Goal: Task Accomplishment & Management: Manage account settings

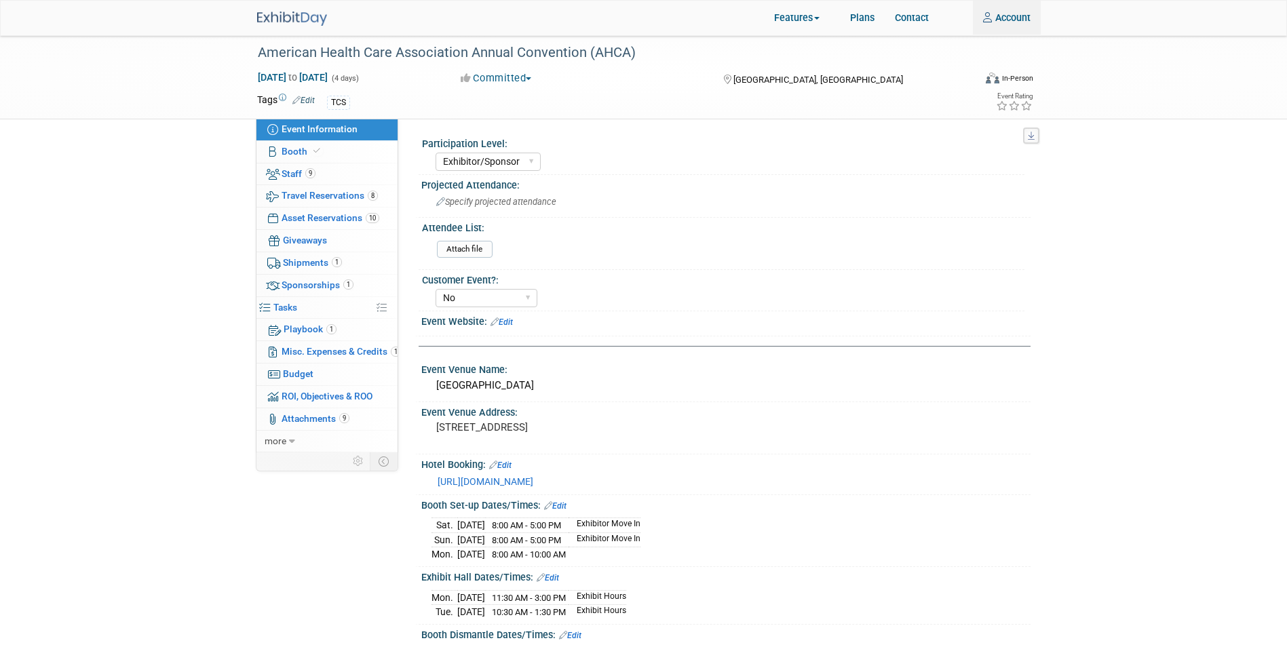
select select "Exhibitor/Sponsor"
select select "No"
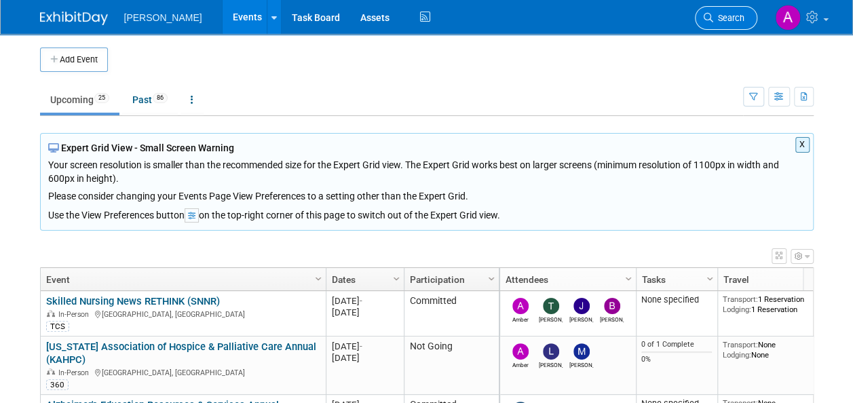
click at [732, 11] on link "Search" at bounding box center [726, 18] width 62 height 24
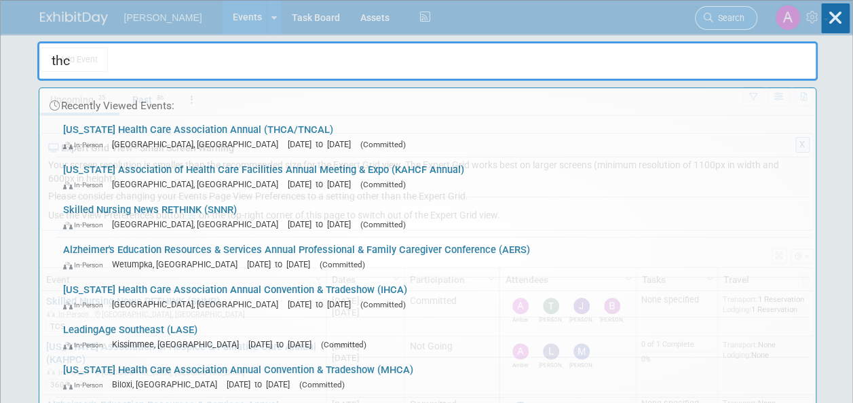
type input "thca"
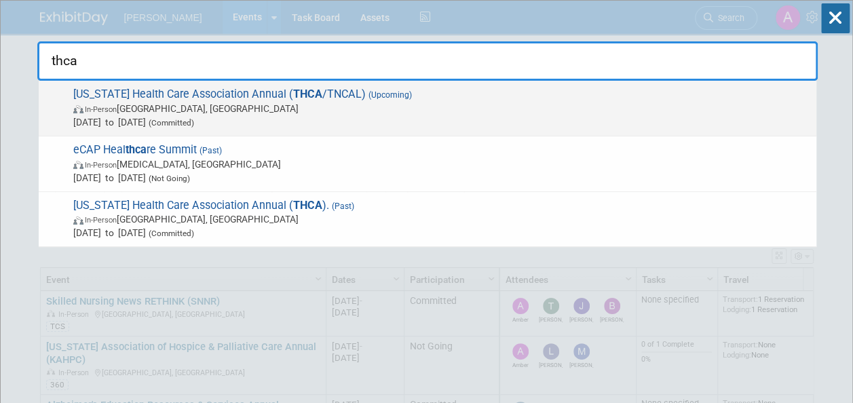
click at [518, 94] on span "[US_STATE] Health Care Association Annual ( THCA /TNCAL) (Upcoming) In-Person […" at bounding box center [439, 108] width 740 height 41
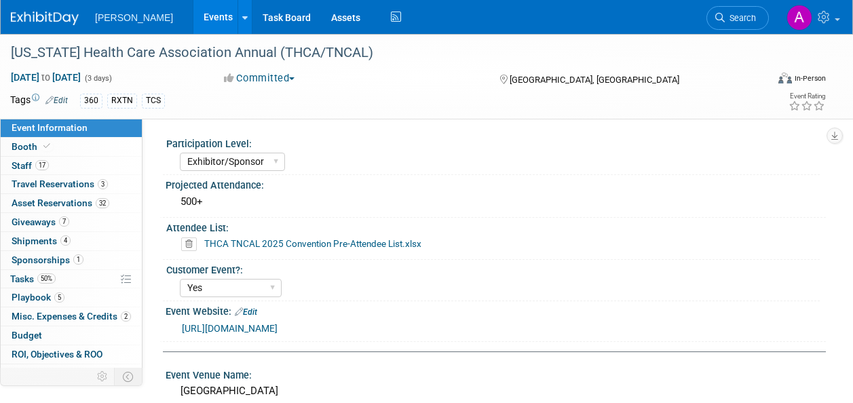
select select "Exhibitor/Sponsor"
select select "Yes"
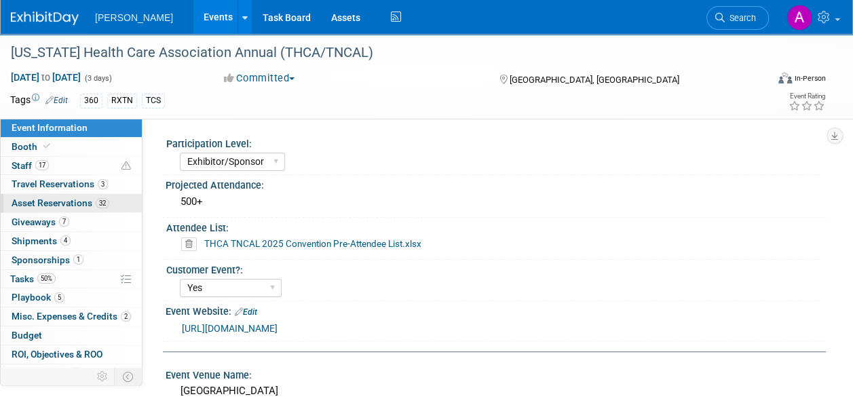
click at [47, 207] on span "Asset Reservations 32" at bounding box center [61, 202] width 98 height 11
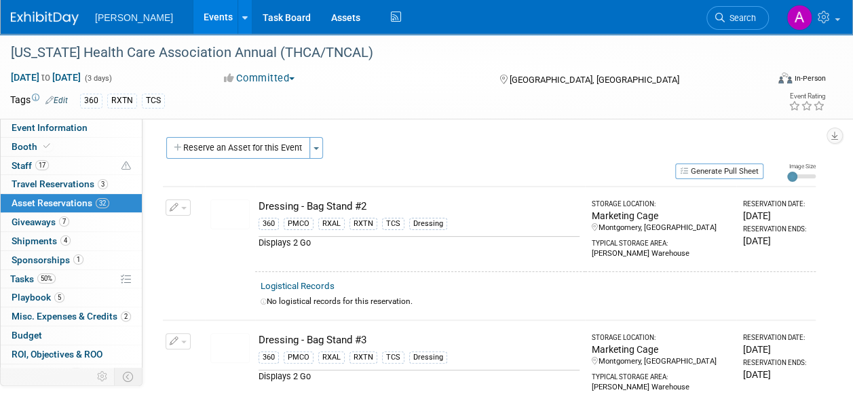
drag, startPoint x: 259, startPoint y: 149, endPoint x: 252, endPoint y: 216, distance: 67.5
click at [259, 149] on button "Reserve an Asset for this Event" at bounding box center [238, 148] width 144 height 22
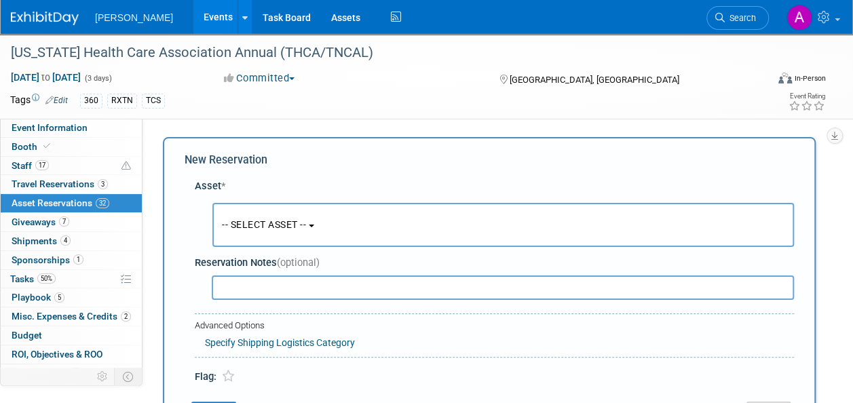
scroll to position [13, 0]
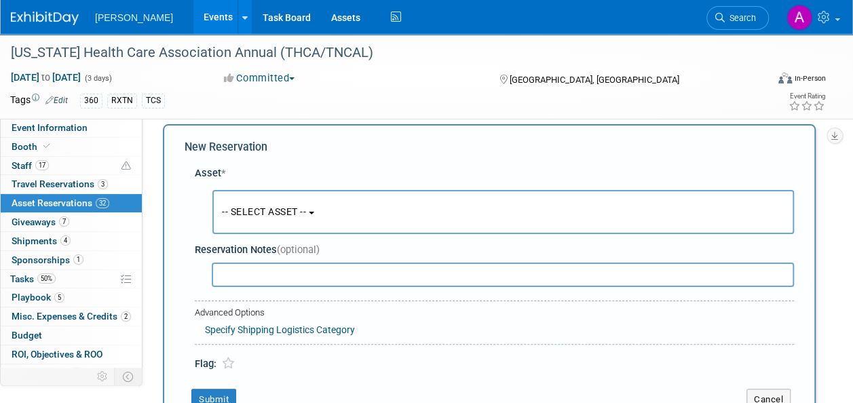
drag, startPoint x: 252, startPoint y: 216, endPoint x: 263, endPoint y: 251, distance: 36.5
click at [252, 217] on span "-- SELECT ASSET --" at bounding box center [264, 211] width 84 height 11
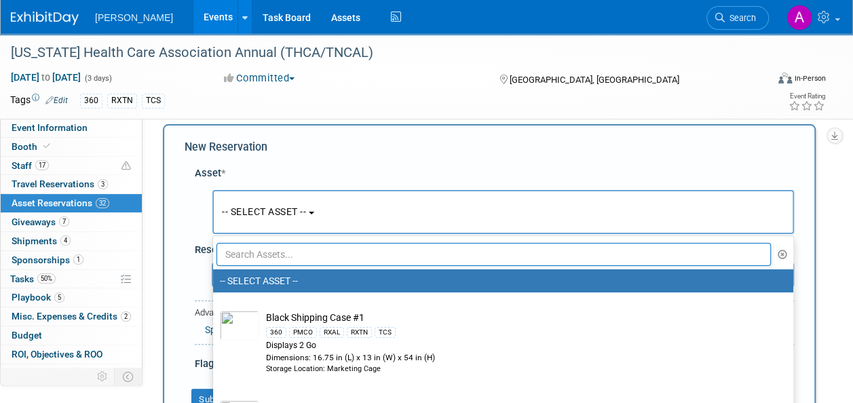
click at [263, 255] on input "text" at bounding box center [493, 254] width 554 height 23
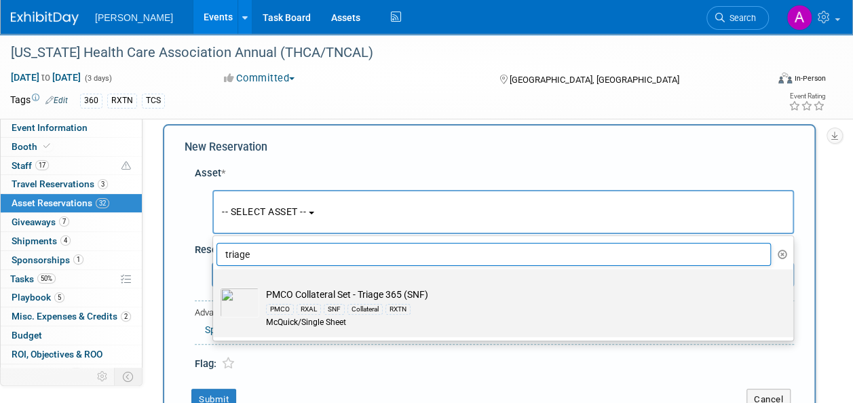
type input "triage"
click at [284, 309] on div "PMCO" at bounding box center [280, 309] width 28 height 11
click at [215, 286] on input "PMCO Collateral Set - Triage 365 (SNF) PMCO RXAL SNF Collateral RXTN McQuick/Si…" at bounding box center [210, 281] width 9 height 9
select select "10724663"
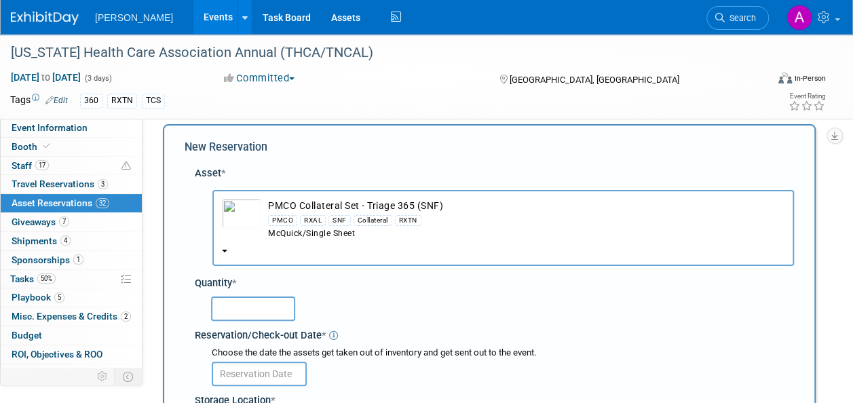
click at [246, 313] on input "text" at bounding box center [253, 309] width 84 height 24
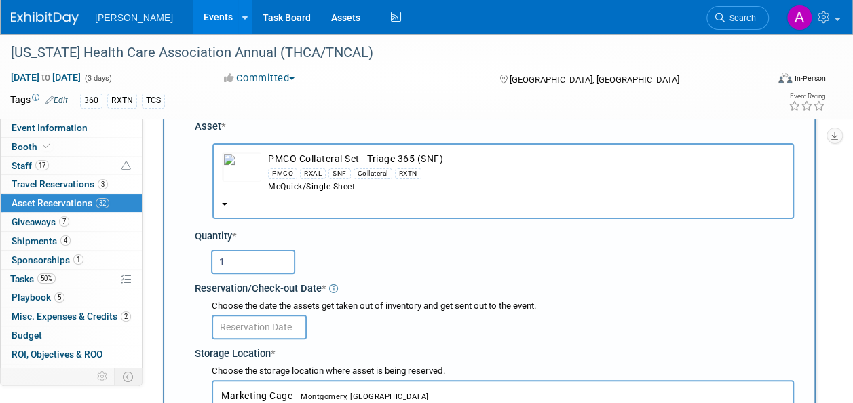
scroll to position [216, 0]
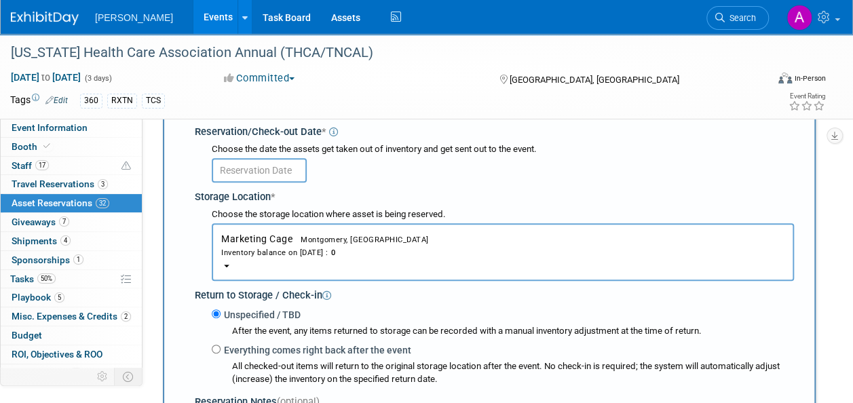
type input "1"
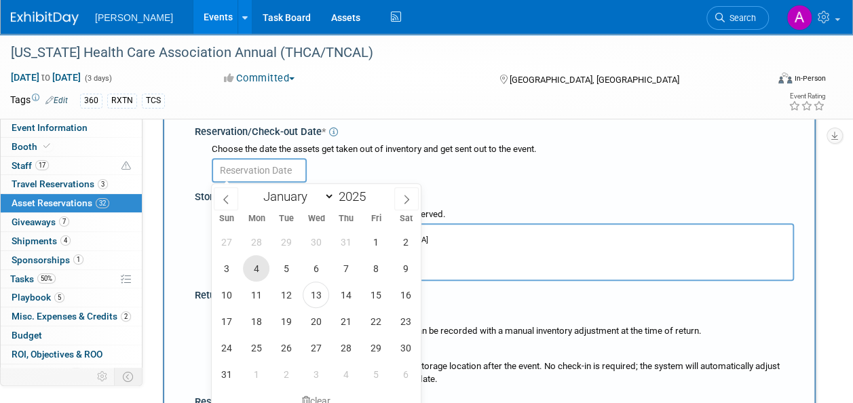
click at [253, 273] on span "4" at bounding box center [256, 268] width 26 height 26
type input "Aug 4, 2025"
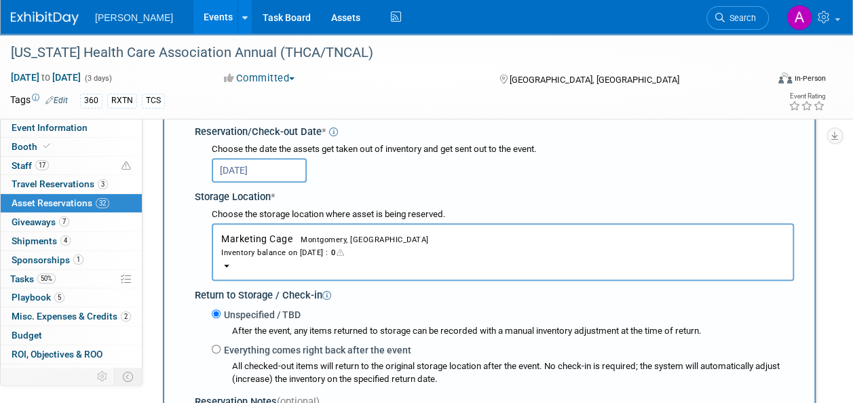
click at [271, 247] on div "Inventory balance on Aug 4, 2025 : 0" at bounding box center [502, 252] width 563 height 13
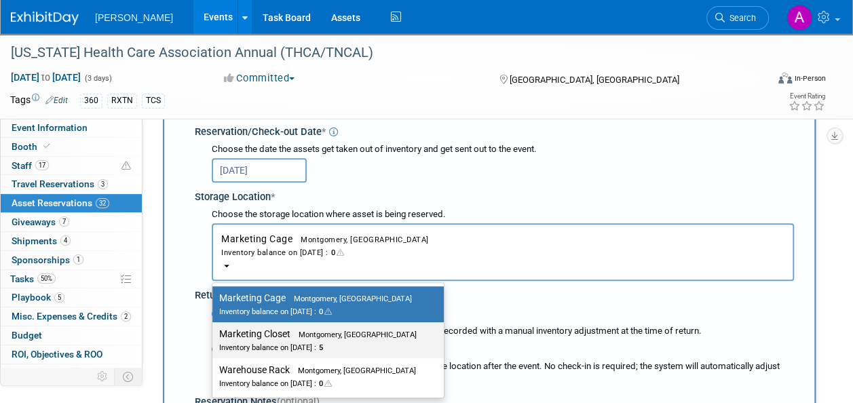
click at [282, 344] on div "Inventory balance on Aug 4, 2025 : 5" at bounding box center [317, 347] width 197 height 13
click at [214, 339] on input "Marketing Closet Montgomery, AL Inventory balance on Aug 4, 2025 : 5" at bounding box center [210, 334] width 9 height 9
select select "11223909"
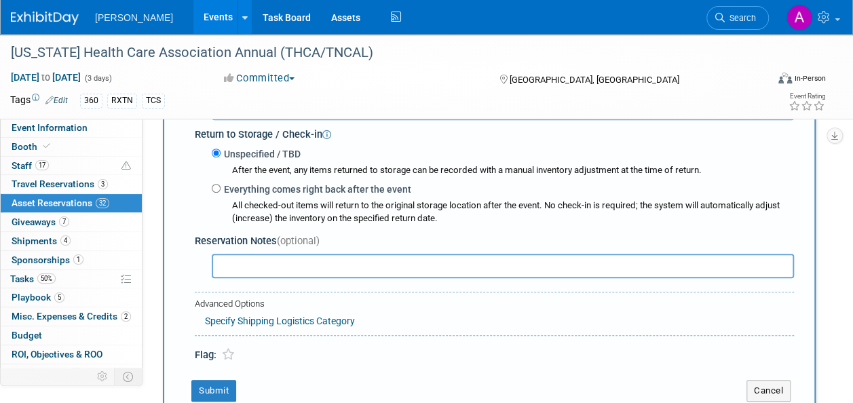
scroll to position [420, 0]
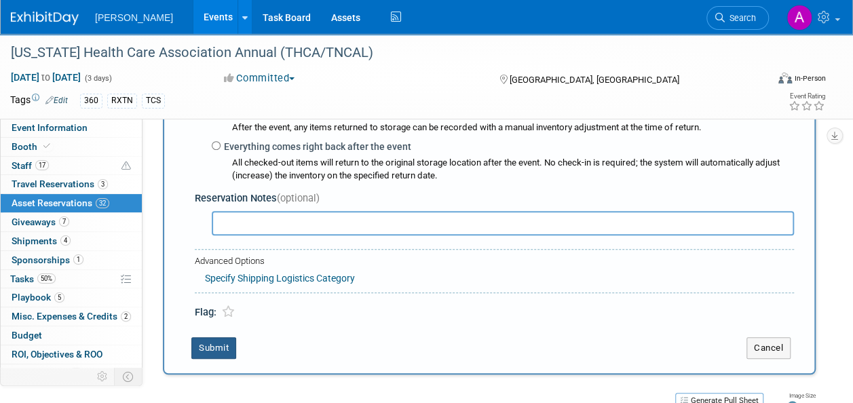
click at [221, 348] on button "Submit" at bounding box center [213, 348] width 45 height 22
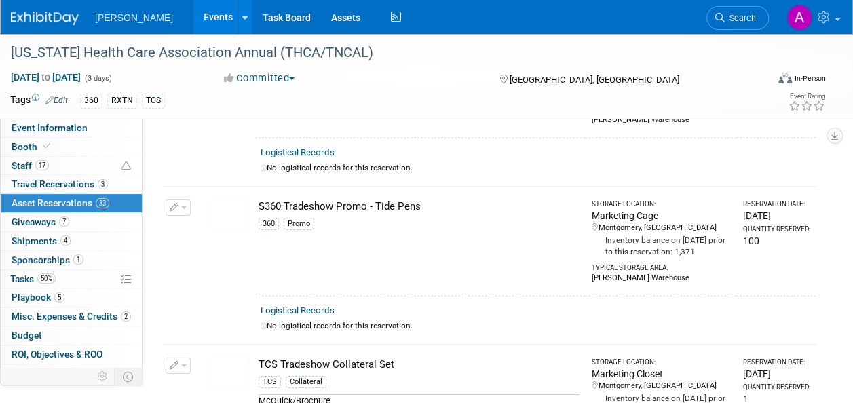
scroll to position [4084, 0]
